Goal: Register for event/course

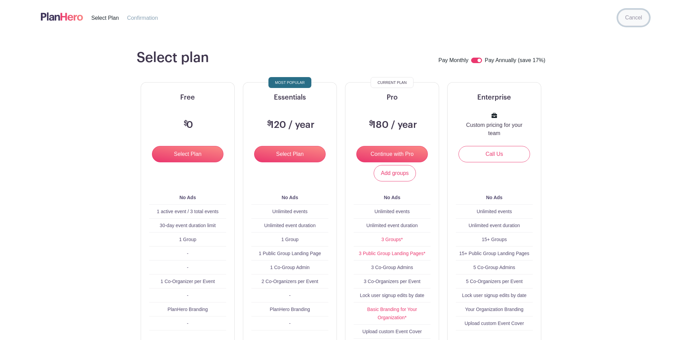
click at [622, 12] on link "Cancel" at bounding box center [633, 18] width 31 height 16
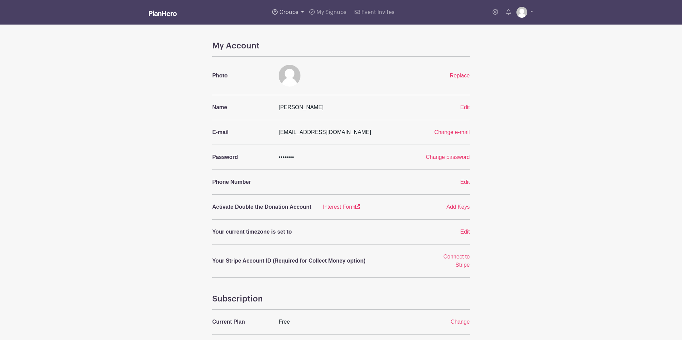
click at [290, 9] on link "Groups" at bounding box center [288, 12] width 37 height 25
click at [302, 63] on span "Wyse Events" at bounding box center [302, 65] width 32 height 8
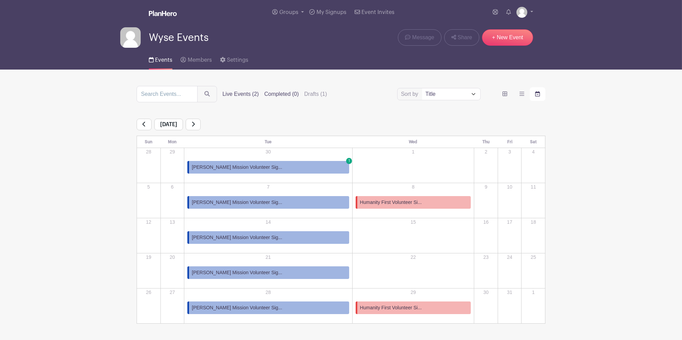
click at [272, 93] on label "Completed (0)" at bounding box center [281, 94] width 34 height 8
click at [0, 0] on input "Completed (0)" at bounding box center [0, 0] width 0 height 0
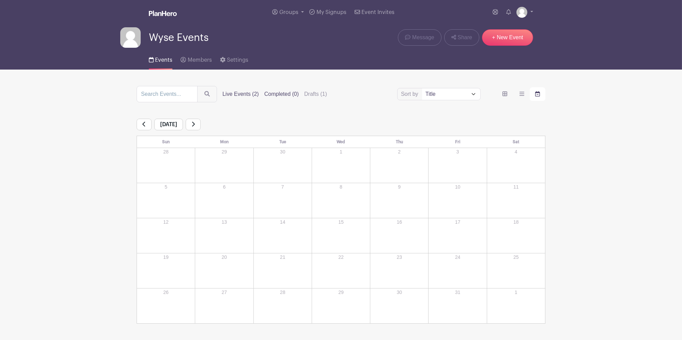
click at [233, 94] on label "Live Events (2)" at bounding box center [240, 94] width 36 height 8
click at [0, 0] on input "Live Events (2)" at bounding box center [0, 0] width 0 height 0
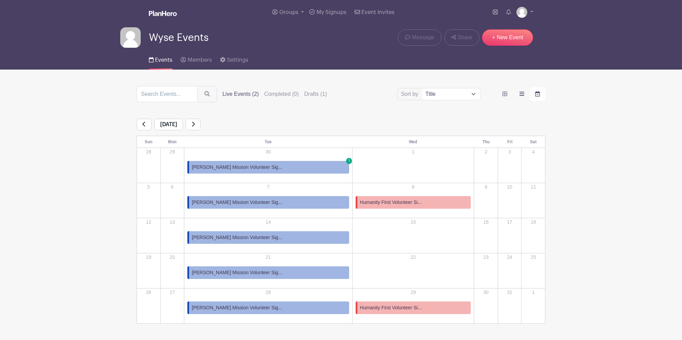
click at [516, 95] on label "order and view" at bounding box center [522, 94] width 16 height 14
click at [0, 0] on input "order and view" at bounding box center [0, 0] width 0 height 0
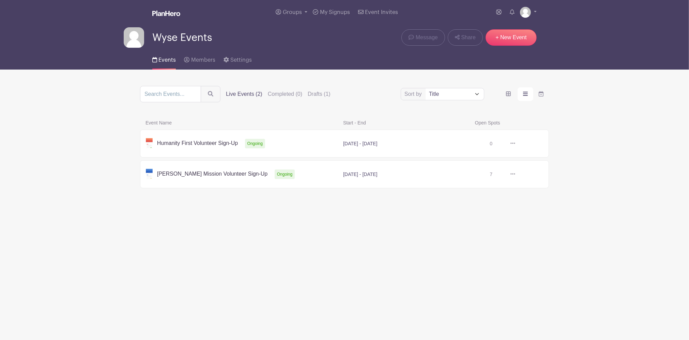
click at [515, 174] on link at bounding box center [515, 174] width 0 height 0
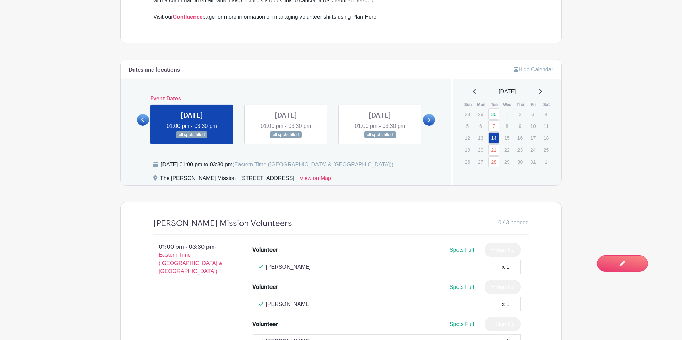
scroll to position [363, 0]
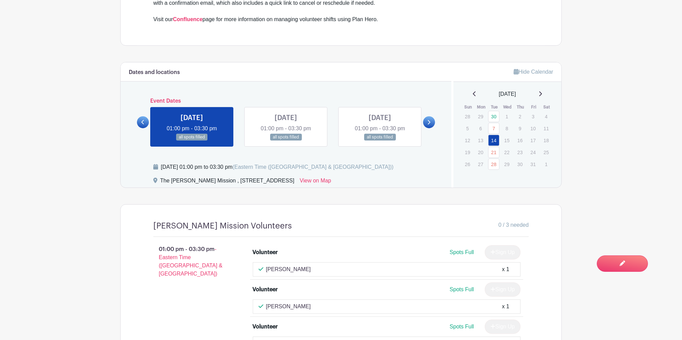
click at [540, 90] on div "[DATE]" at bounding box center [508, 94] width 92 height 8
click at [542, 91] on icon at bounding box center [540, 93] width 3 height 5
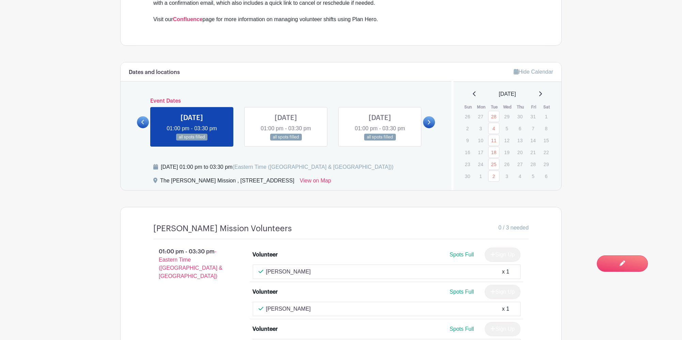
click at [542, 91] on icon at bounding box center [540, 93] width 3 height 5
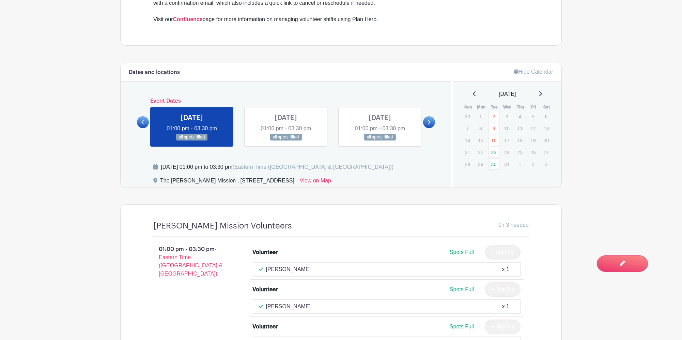
click at [542, 91] on icon at bounding box center [540, 93] width 3 height 5
click at [473, 91] on icon at bounding box center [474, 93] width 3 height 5
click at [493, 148] on link "23" at bounding box center [493, 152] width 11 height 11
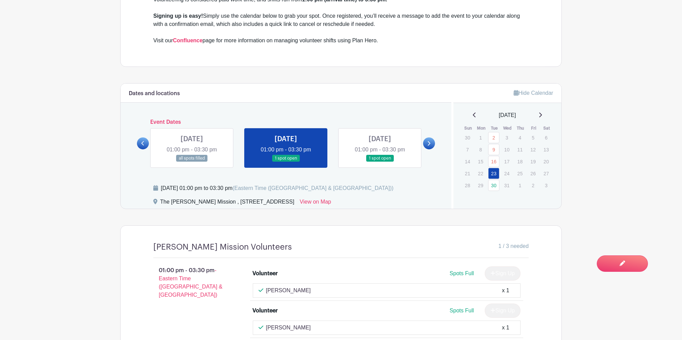
scroll to position [299, 0]
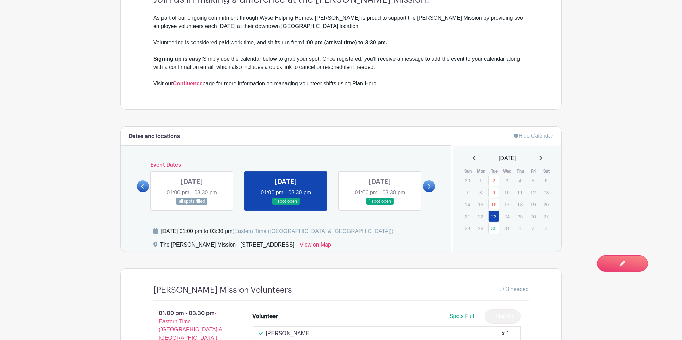
click at [431, 181] on link at bounding box center [429, 186] width 12 height 12
click at [380, 205] on link at bounding box center [380, 205] width 0 height 0
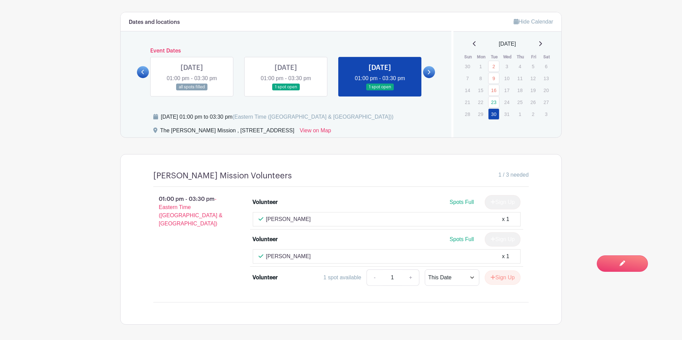
scroll to position [435, 0]
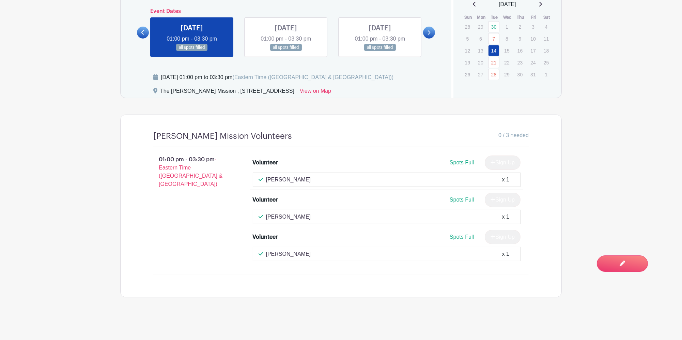
scroll to position [448, 0]
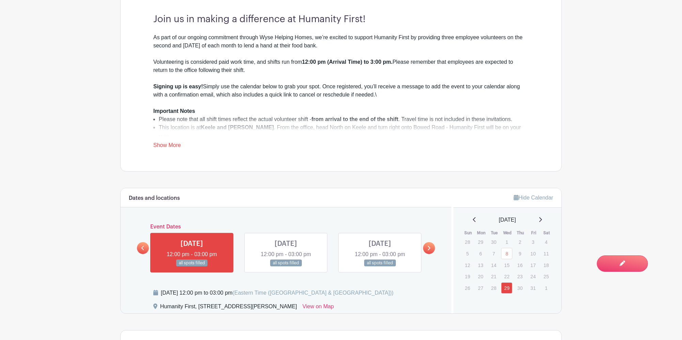
scroll to position [318, 0]
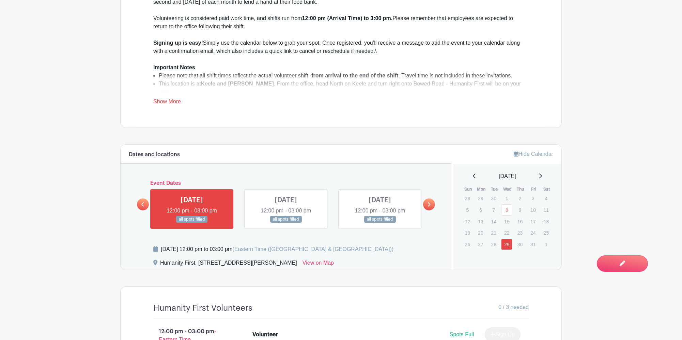
click at [544, 176] on div "[DATE]" at bounding box center [508, 176] width 92 height 8
click at [542, 178] on icon at bounding box center [540, 175] width 3 height 5
click at [542, 176] on icon at bounding box center [540, 175] width 3 height 5
click at [505, 211] on link "10" at bounding box center [506, 209] width 11 height 11
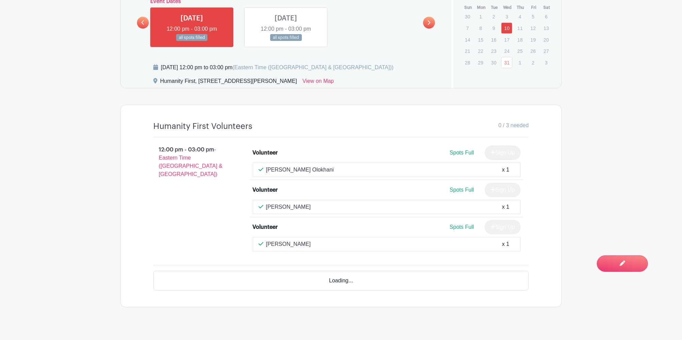
scroll to position [490, 0]
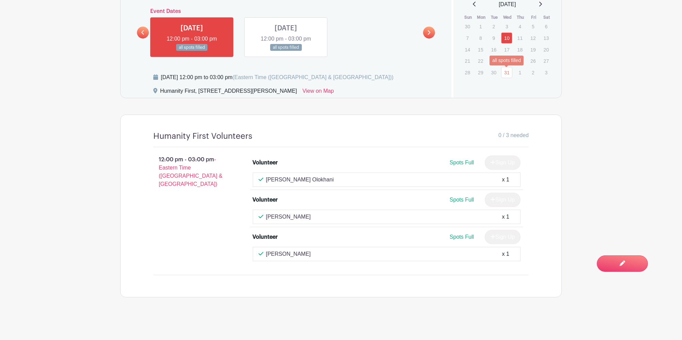
click at [509, 70] on link "31" at bounding box center [506, 72] width 11 height 11
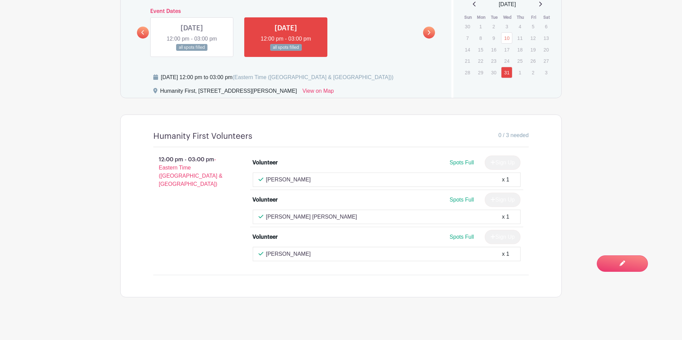
click at [542, 2] on icon at bounding box center [540, 4] width 3 height 5
click at [542, 2] on icon at bounding box center [540, 3] width 3 height 5
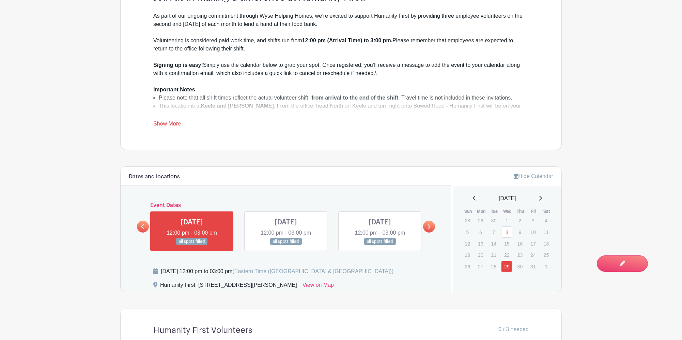
scroll to position [318, 0]
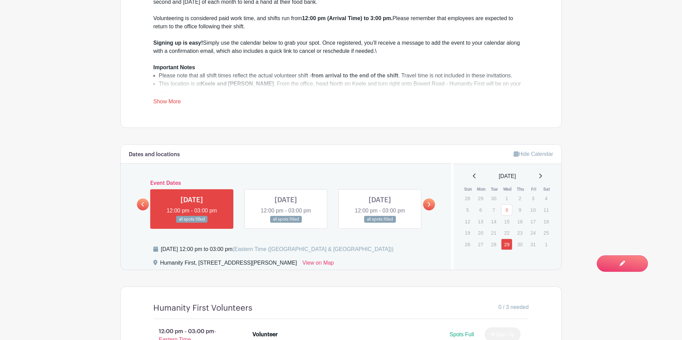
click at [286, 223] on link at bounding box center [286, 223] width 0 height 0
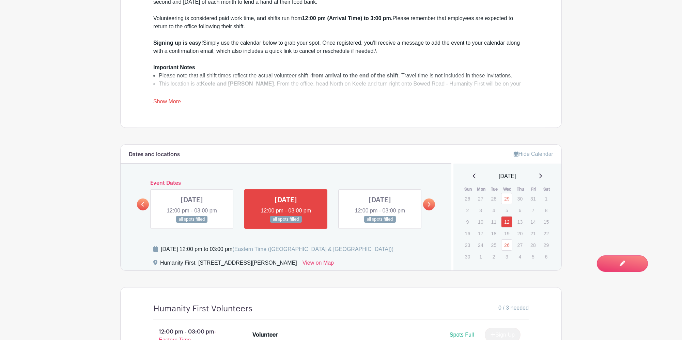
click at [380, 223] on link at bounding box center [380, 223] width 0 height 0
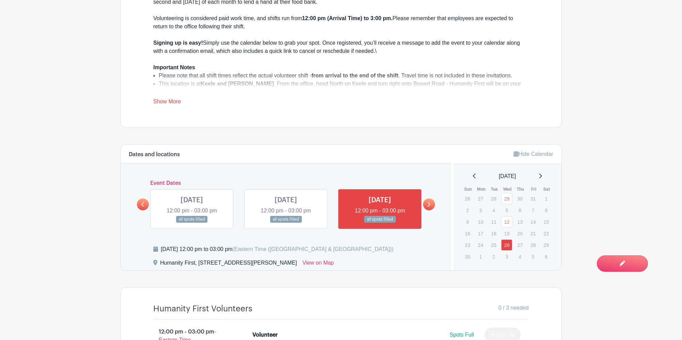
click at [423, 206] on link at bounding box center [429, 204] width 12 height 12
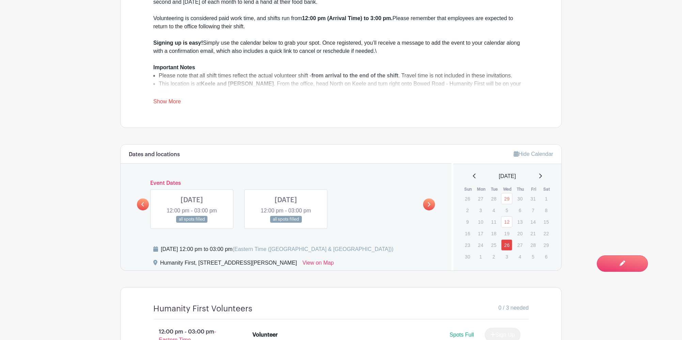
click at [423, 206] on link at bounding box center [429, 204] width 12 height 12
click at [146, 201] on link at bounding box center [143, 204] width 12 height 12
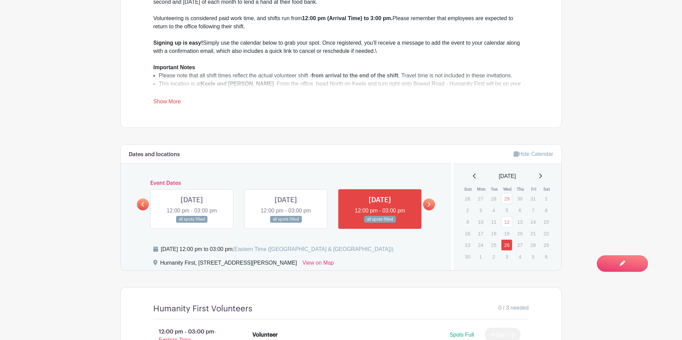
click at [146, 202] on link at bounding box center [143, 204] width 12 height 12
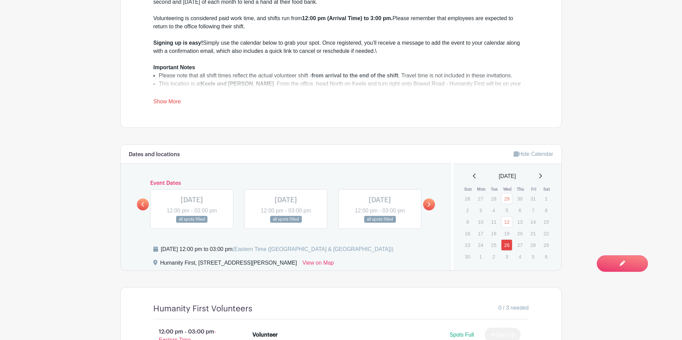
click at [146, 202] on link at bounding box center [143, 204] width 12 height 12
